Goal: Task Accomplishment & Management: Manage account settings

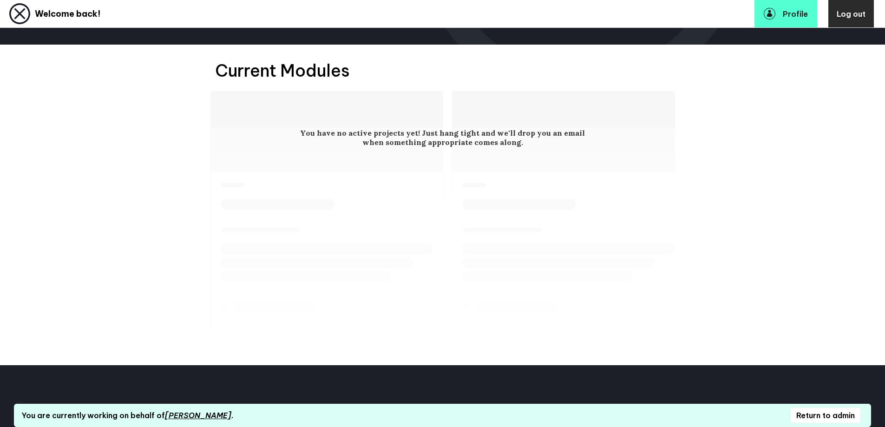
scroll to position [112, 0]
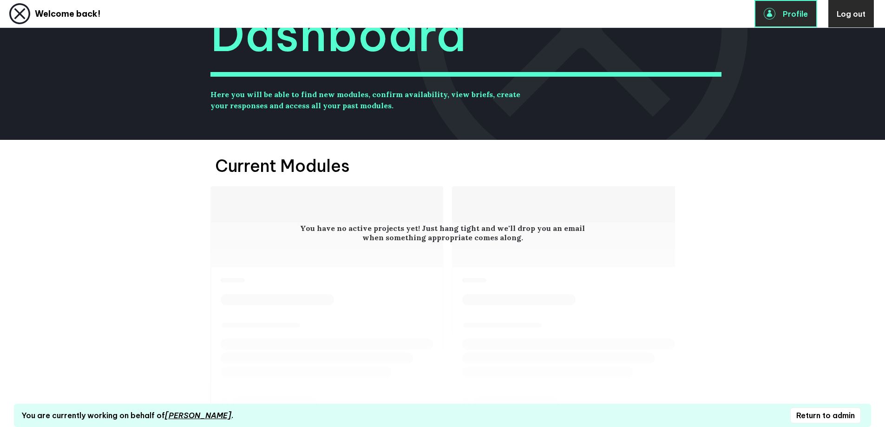
click at [797, 20] on link "Profile" at bounding box center [785, 13] width 63 height 27
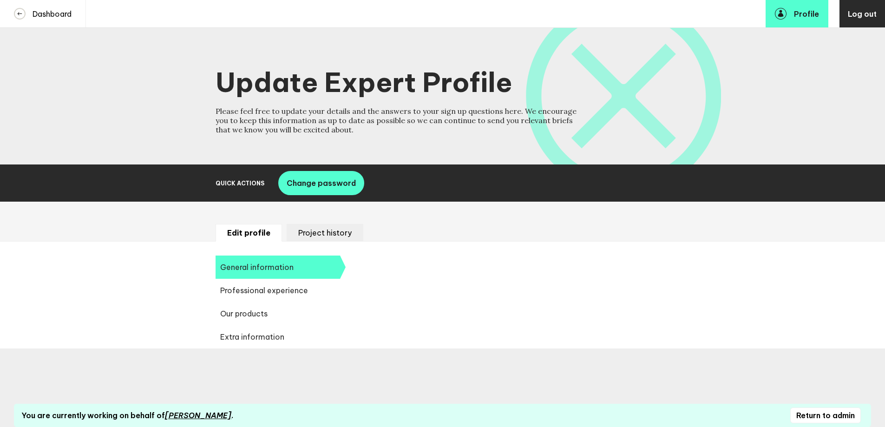
select select "20250"
select select "19085"
select select "14666"
select select "17584"
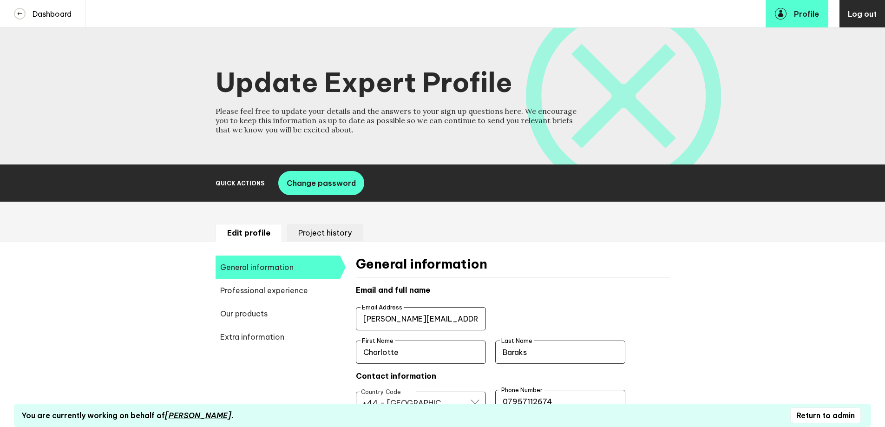
click at [333, 230] on li "Project history" at bounding box center [325, 233] width 77 height 18
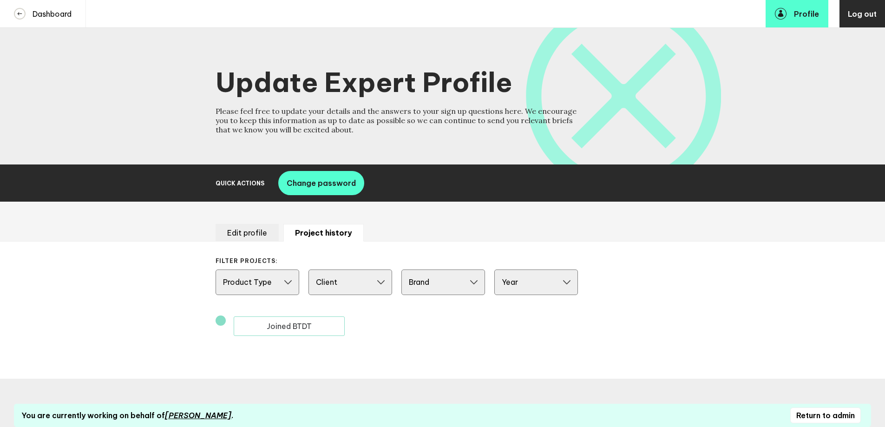
click at [252, 236] on li "Edit profile" at bounding box center [247, 233] width 63 height 18
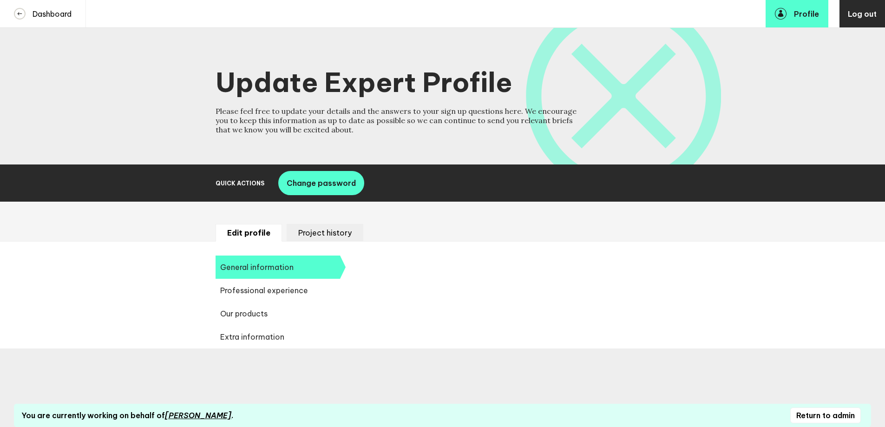
select select "20250"
select select "19085"
select select "14666"
select select "17584"
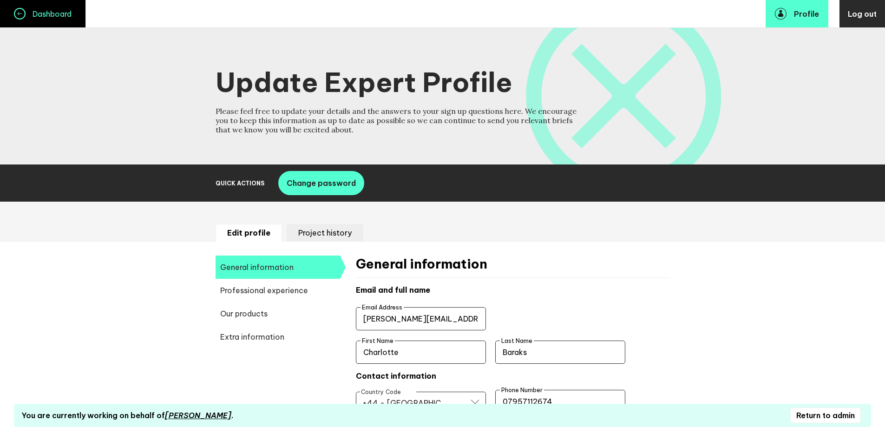
click at [36, 19] on link "Dashboard" at bounding box center [43, 13] width 86 height 27
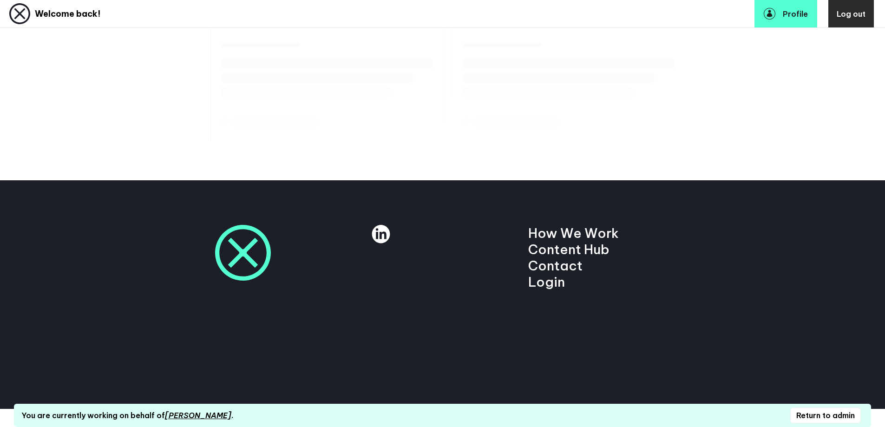
scroll to position [399, 0]
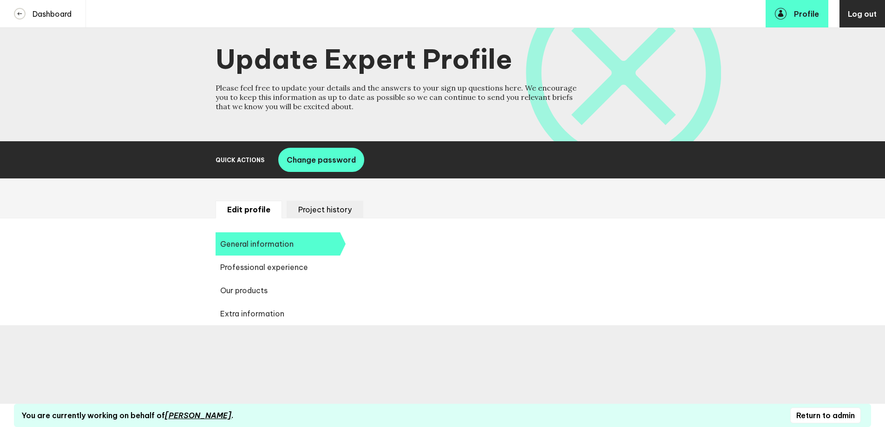
select select "20250"
select select "19085"
select select "14666"
select select "17584"
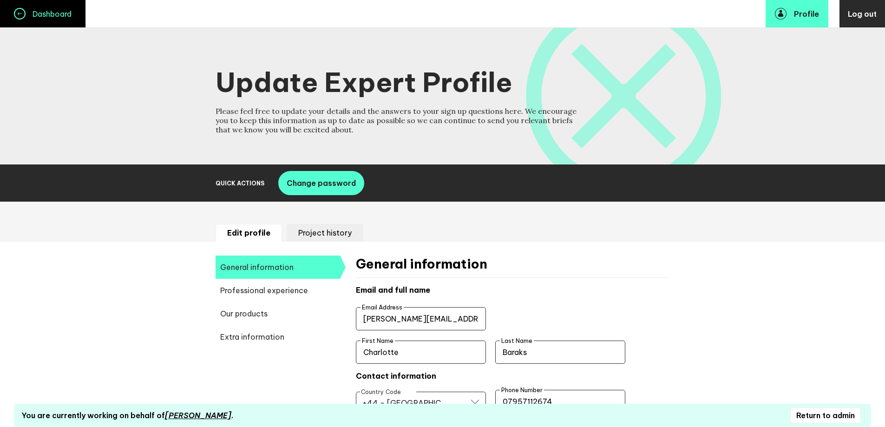
click at [59, 18] on h4 "Dashboard" at bounding box center [49, 13] width 46 height 9
